Goal: Find specific page/section: Find specific page/section

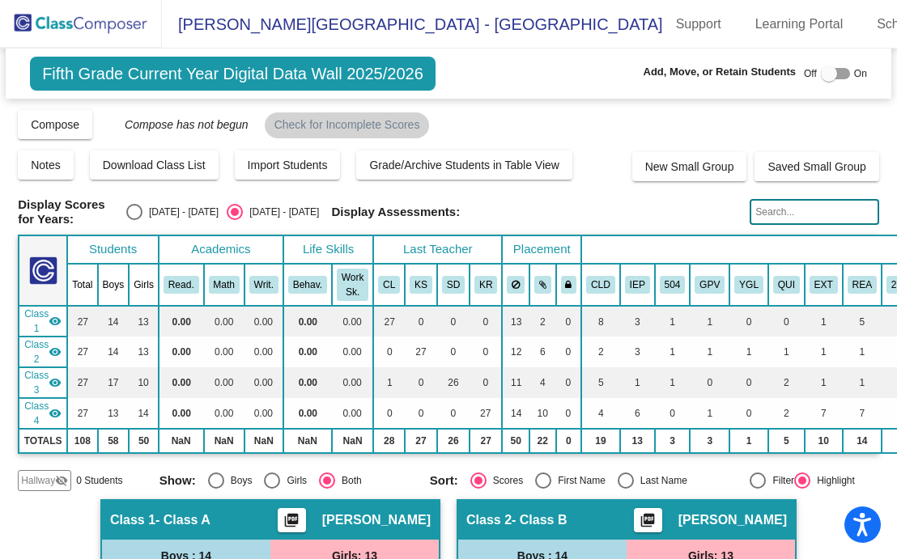
scroll to position [1025, 10]
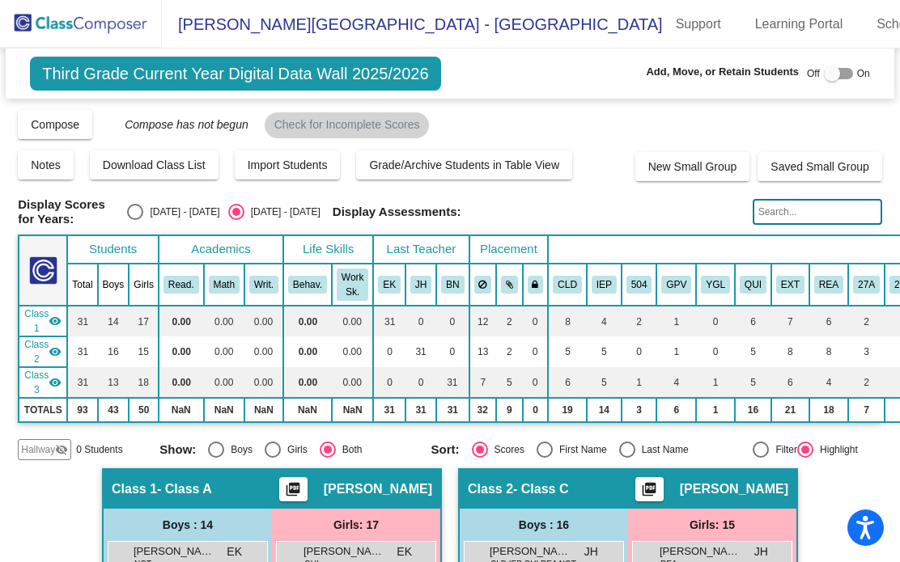
click at [52, 32] on img at bounding box center [81, 24] width 162 height 48
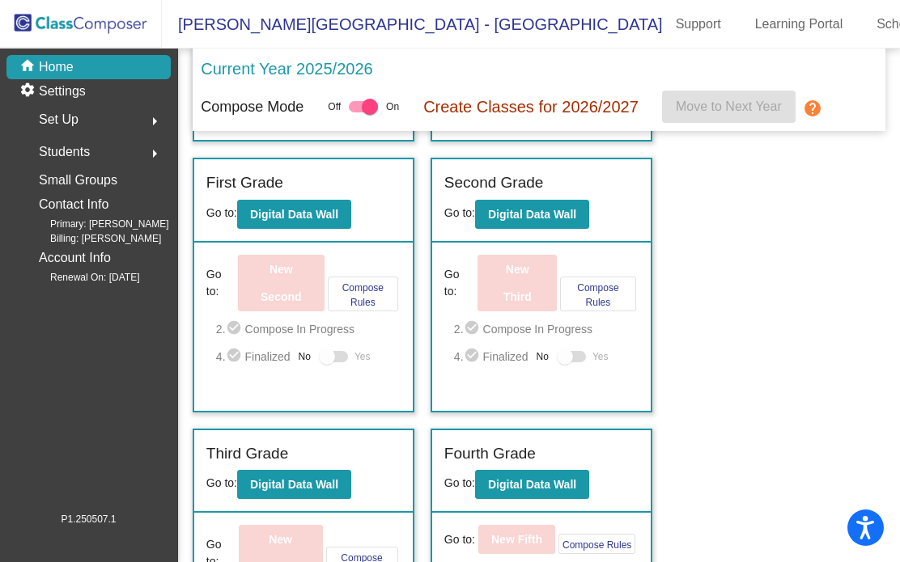
scroll to position [278, 0]
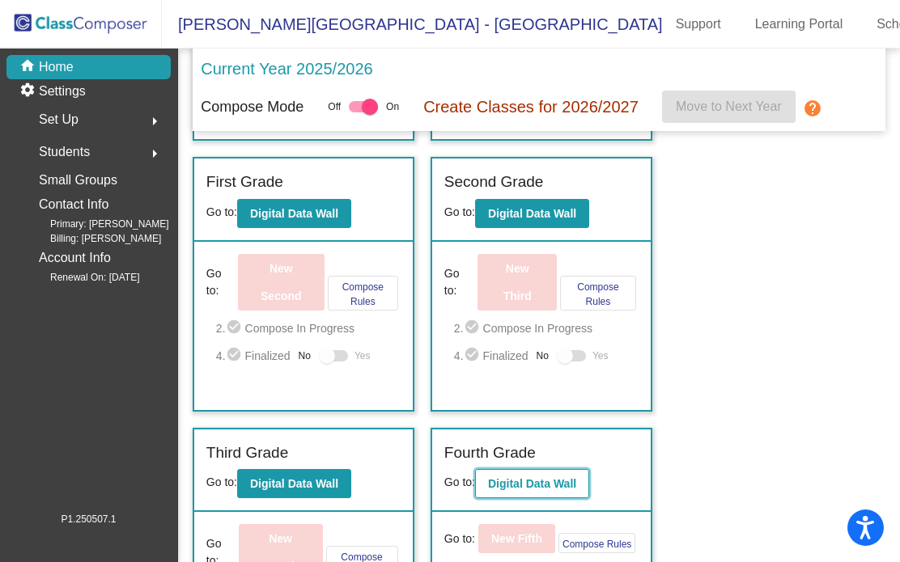
click at [538, 472] on button "Digital Data Wall" at bounding box center [532, 483] width 114 height 29
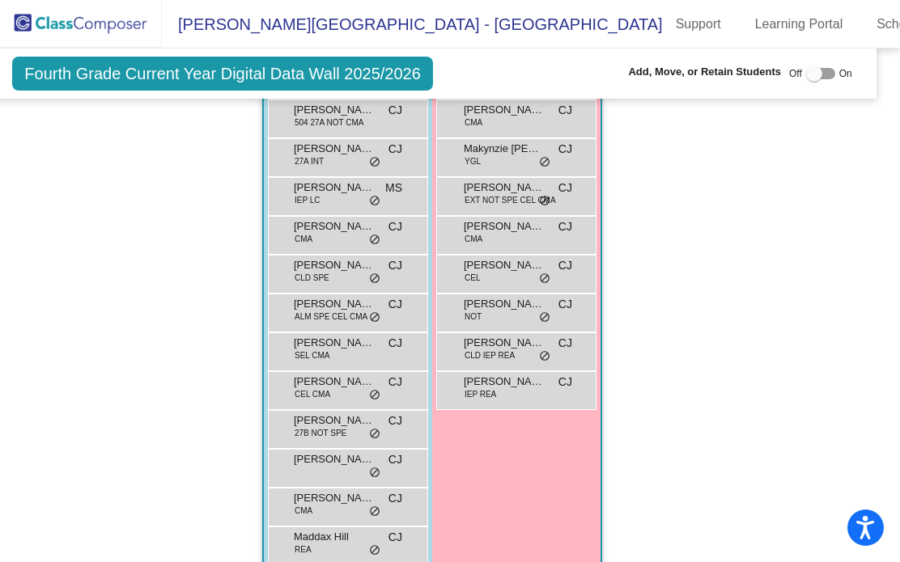
scroll to position [1220, 18]
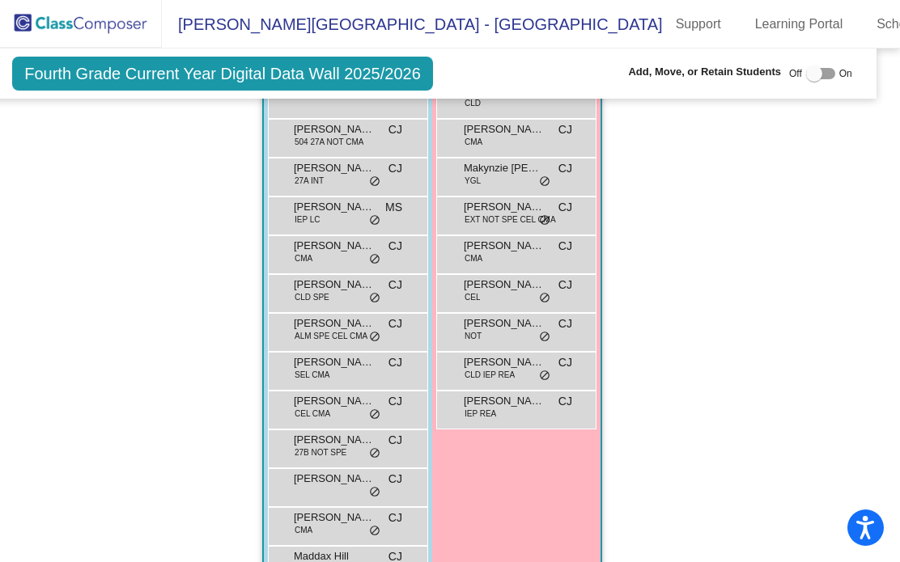
click at [73, 18] on img at bounding box center [81, 24] width 162 height 48
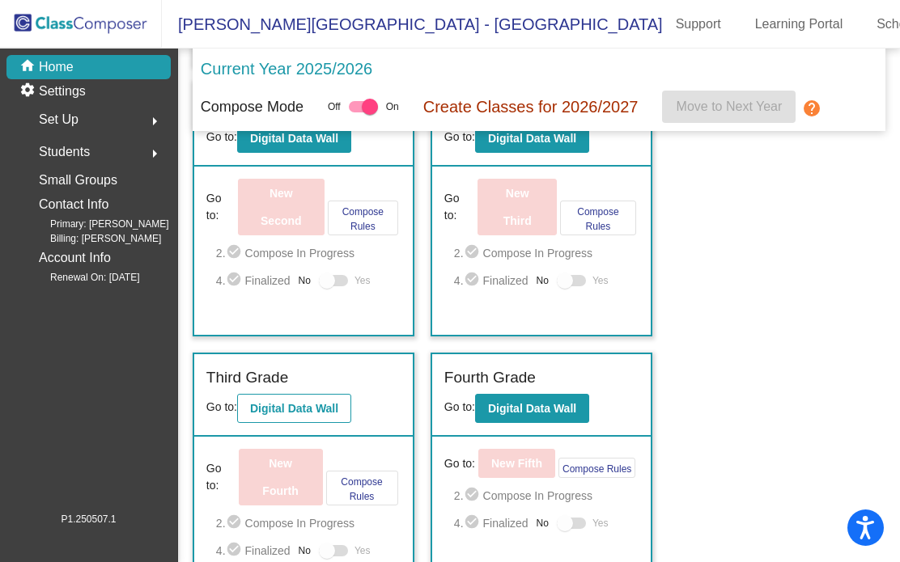
scroll to position [354, 0]
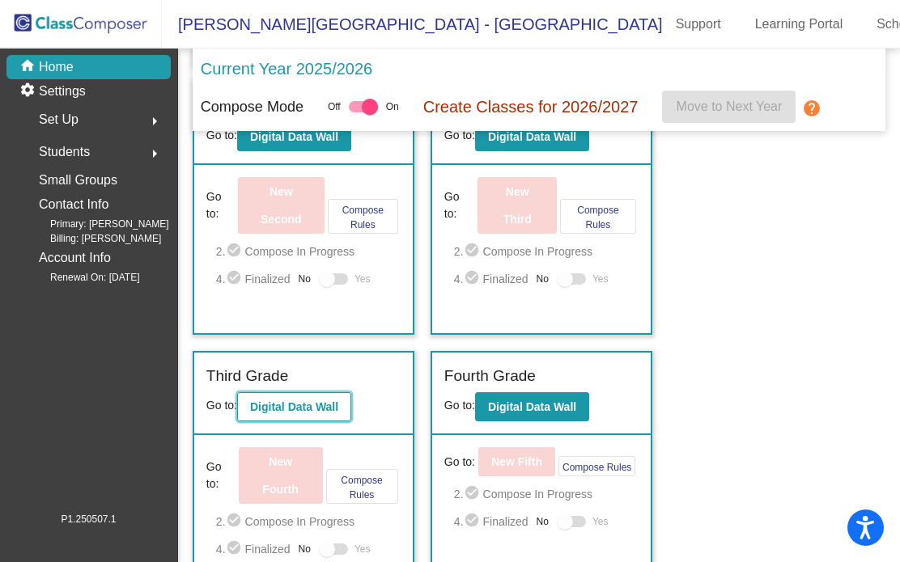
click at [292, 404] on b "Digital Data Wall" at bounding box center [294, 407] width 88 height 13
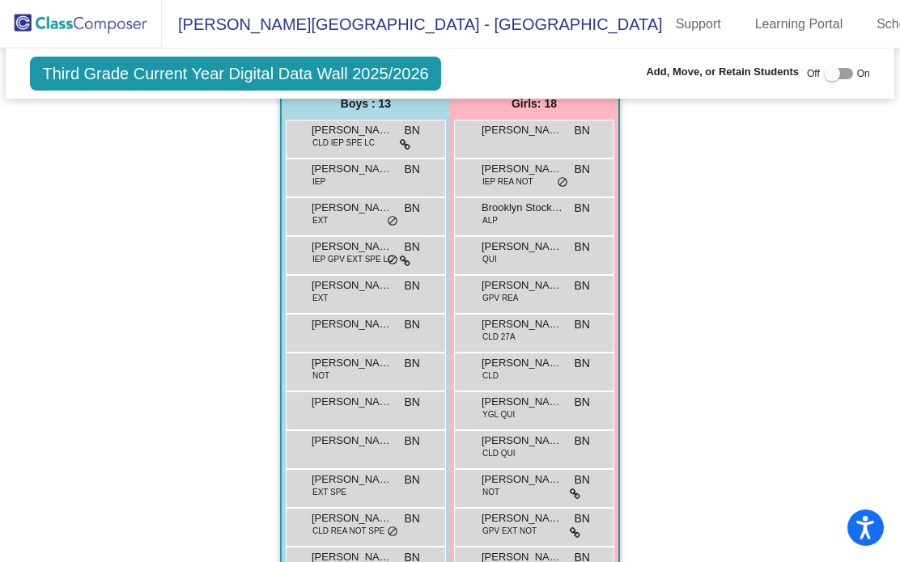
scroll to position [1182, 0]
click at [45, 18] on img at bounding box center [81, 24] width 162 height 48
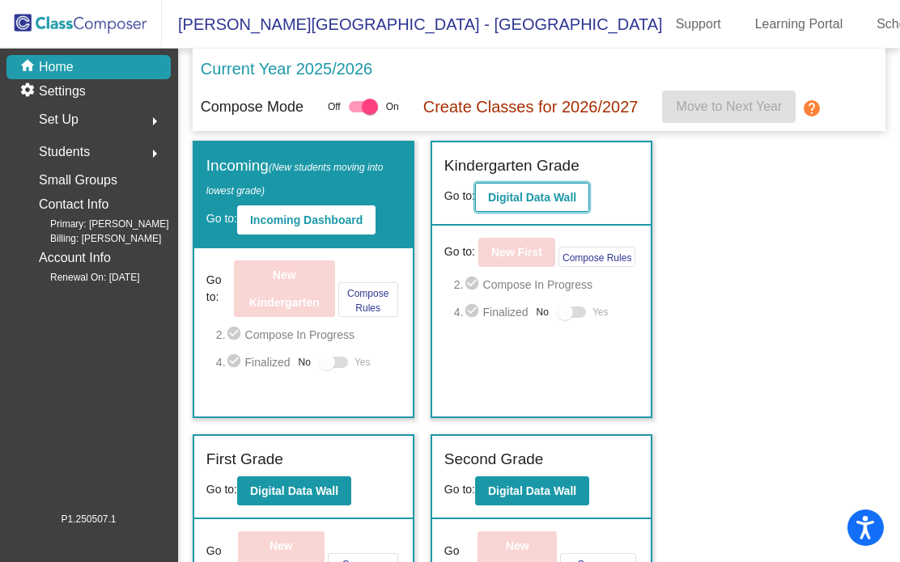
click at [504, 201] on b "Digital Data Wall" at bounding box center [532, 197] width 88 height 13
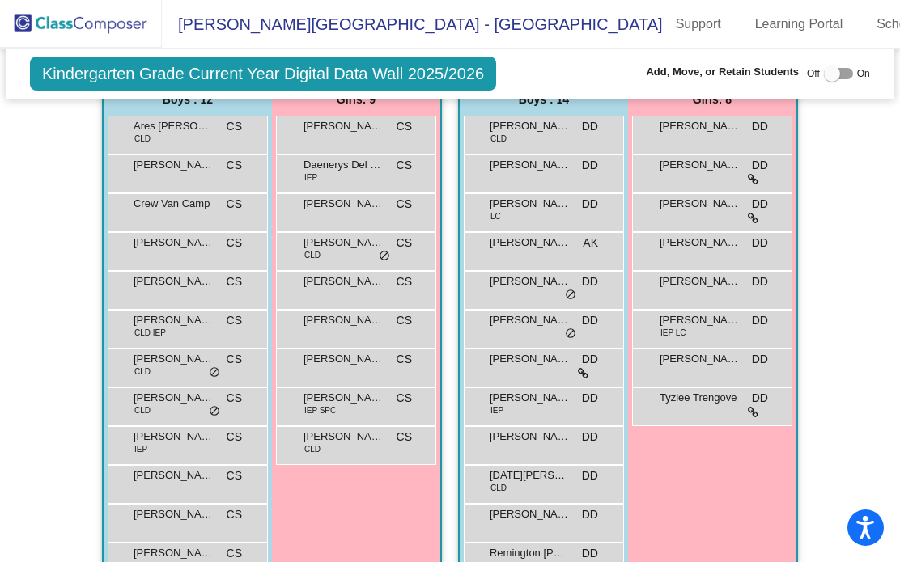
scroll to position [461, 0]
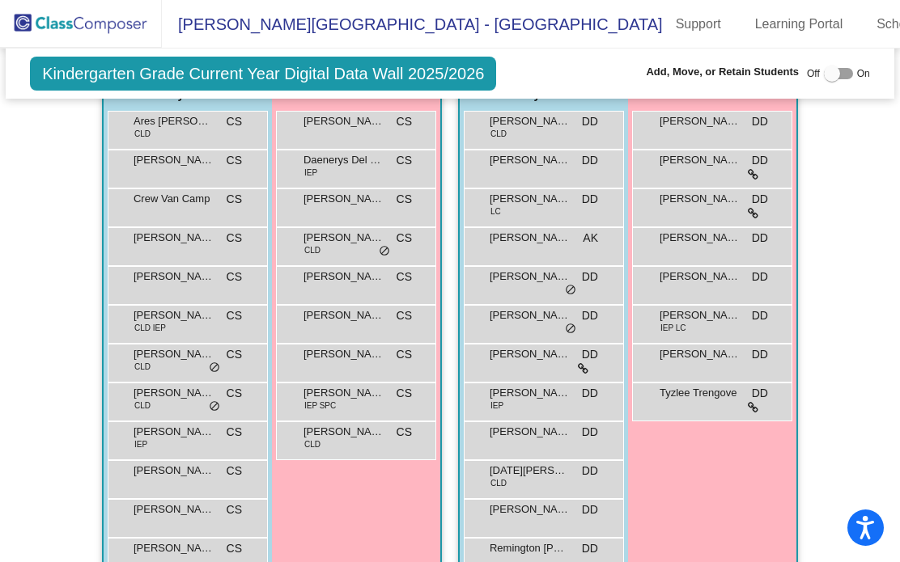
click at [484, 200] on div "Emarius [PERSON_NAME] DD lock do_not_disturb_alt" at bounding box center [542, 205] width 155 height 33
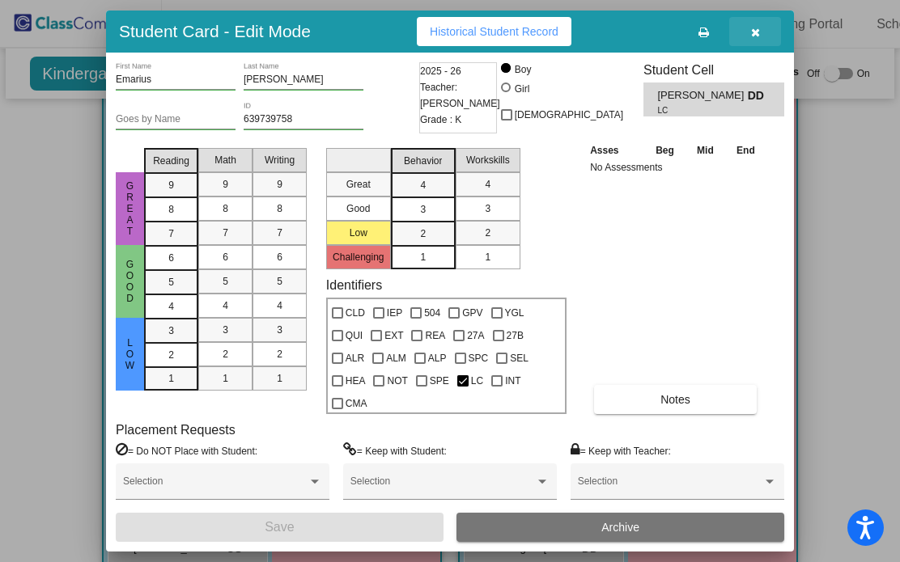
click at [751, 28] on icon "button" at bounding box center [755, 32] width 9 height 11
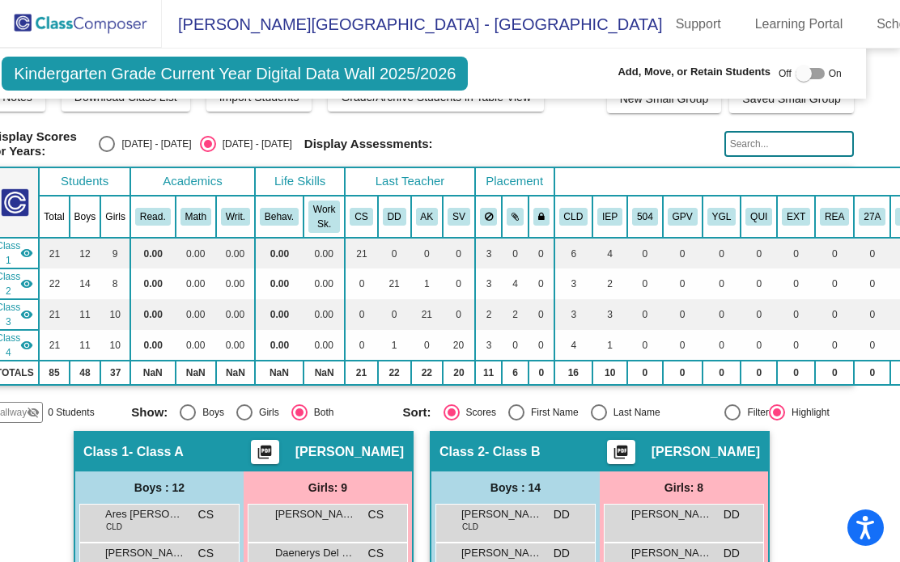
scroll to position [0, 28]
